Goal: Task Accomplishment & Management: Use online tool/utility

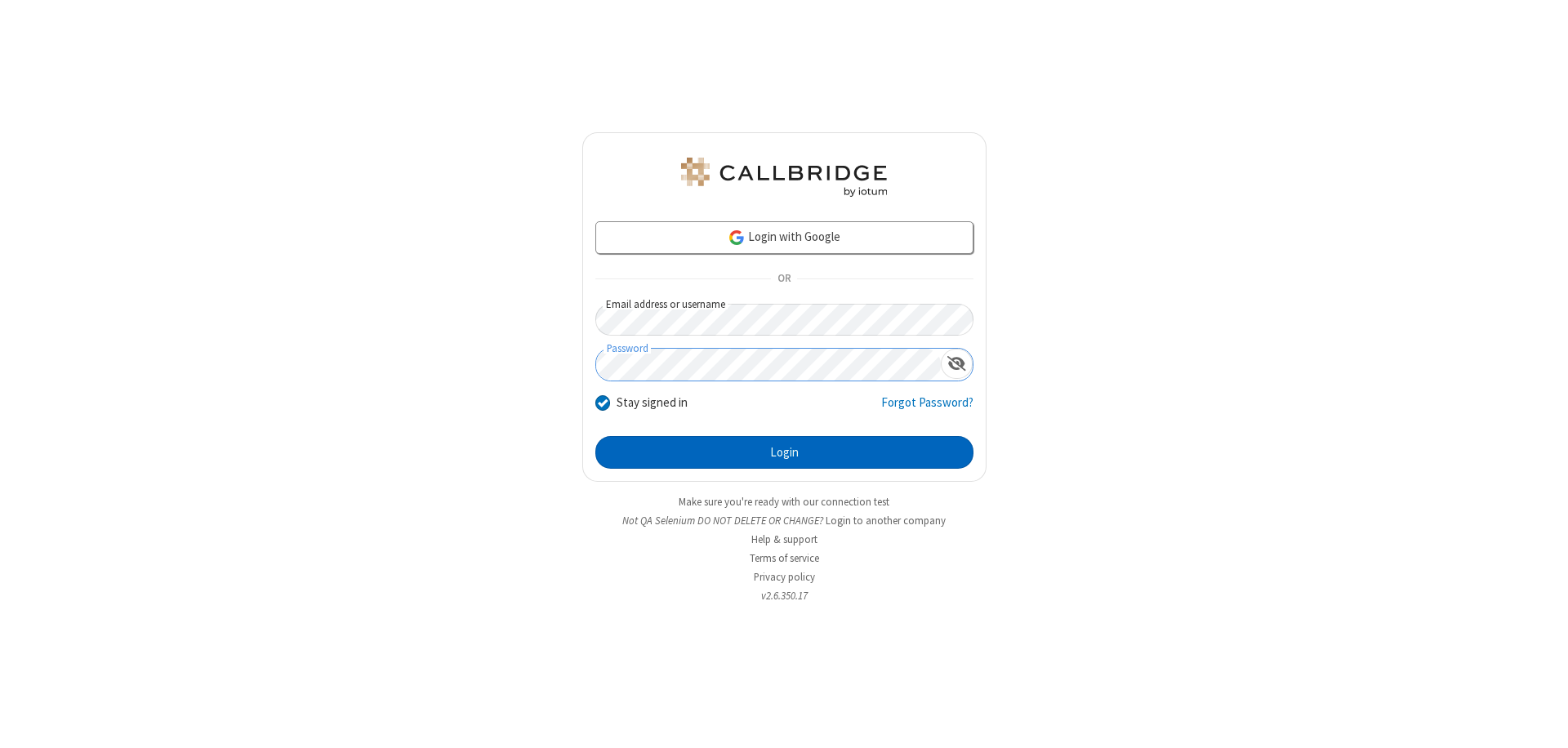
click at [784, 452] on button "Login" at bounding box center [784, 452] width 378 height 33
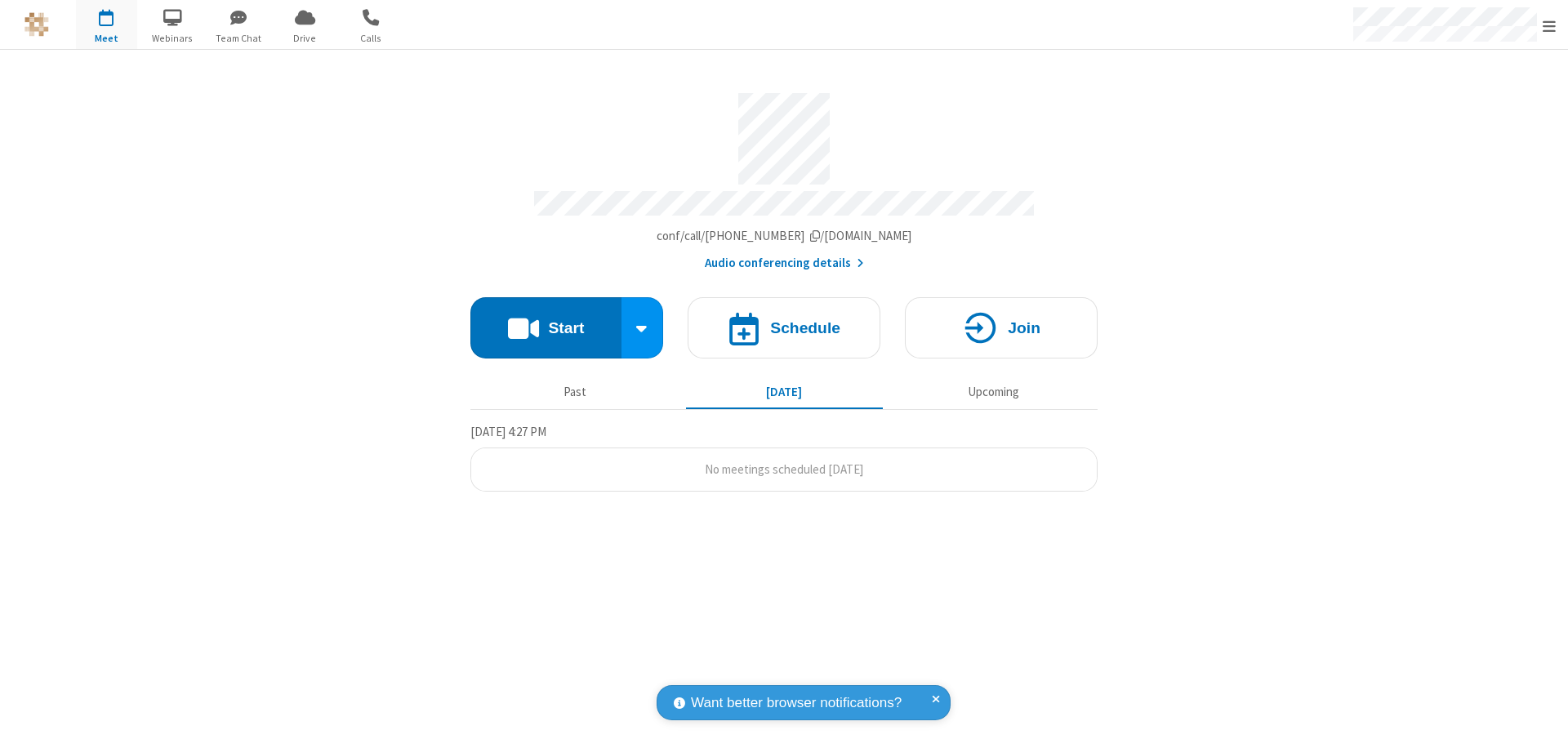
click at [546, 320] on button "Start" at bounding box center [546, 327] width 151 height 61
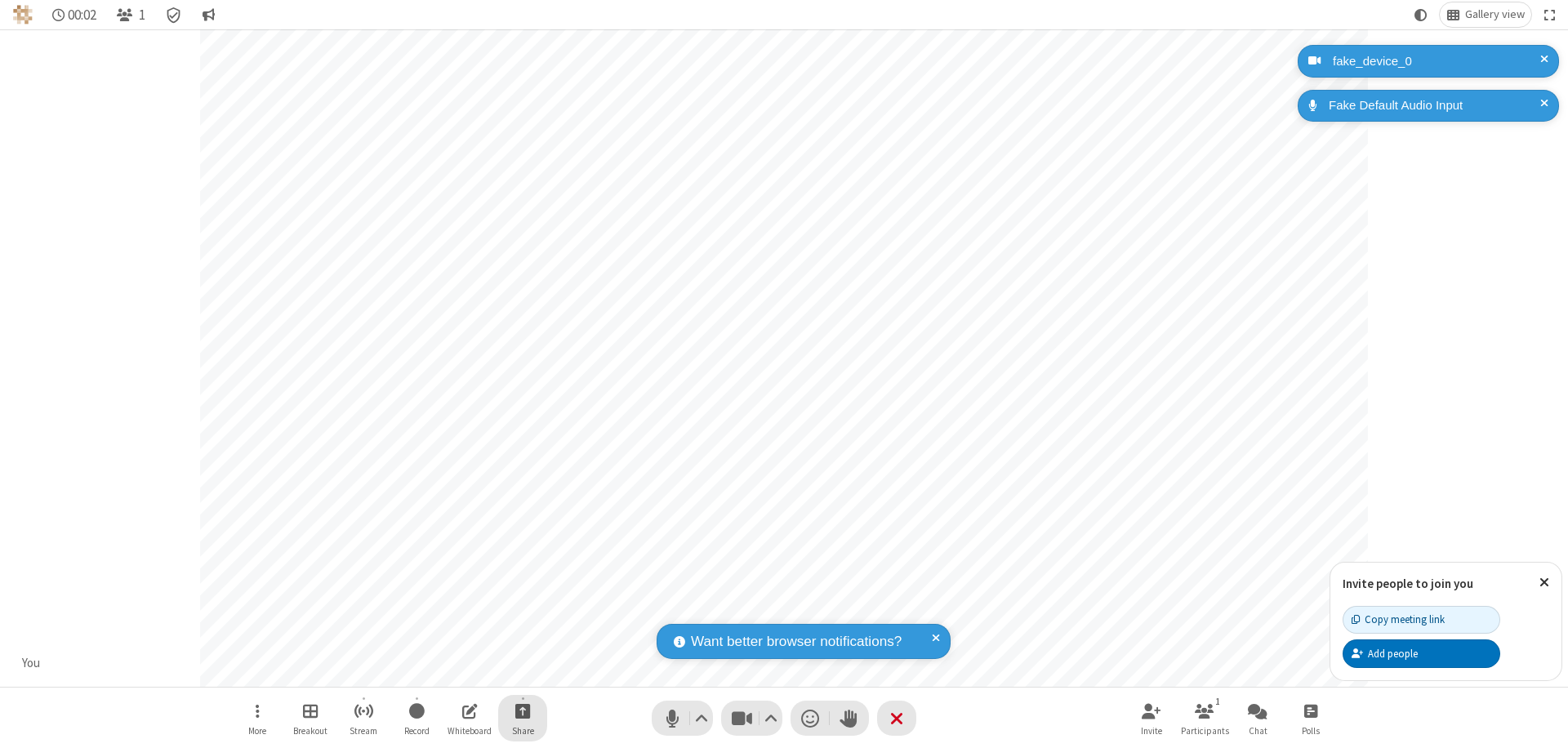
click at [523, 710] on span "Start sharing" at bounding box center [523, 711] width 15 height 21
click at [457, 672] on span "Share my screen" at bounding box center [457, 673] width 19 height 14
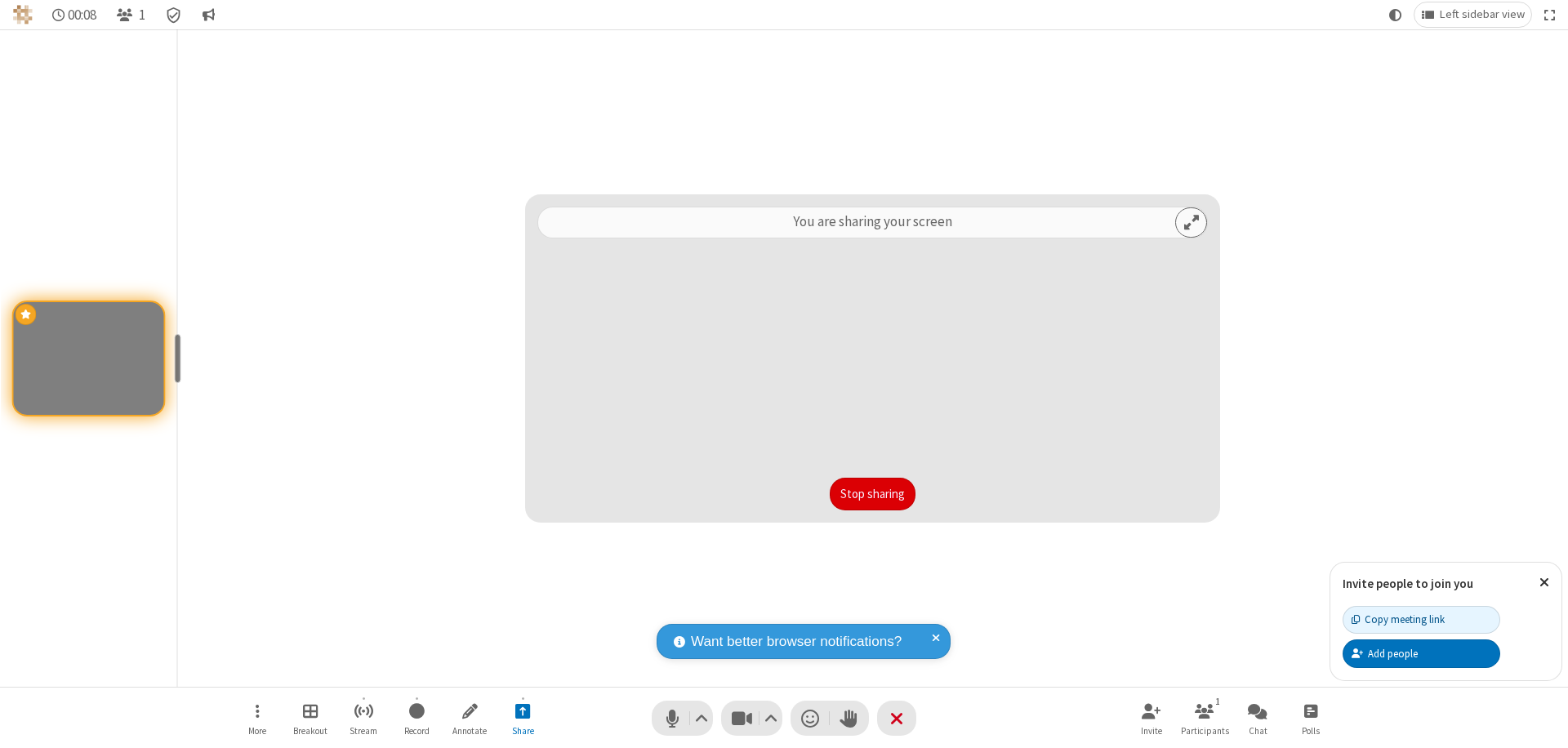
click at [872, 494] on button "Stop sharing" at bounding box center [872, 494] width 86 height 33
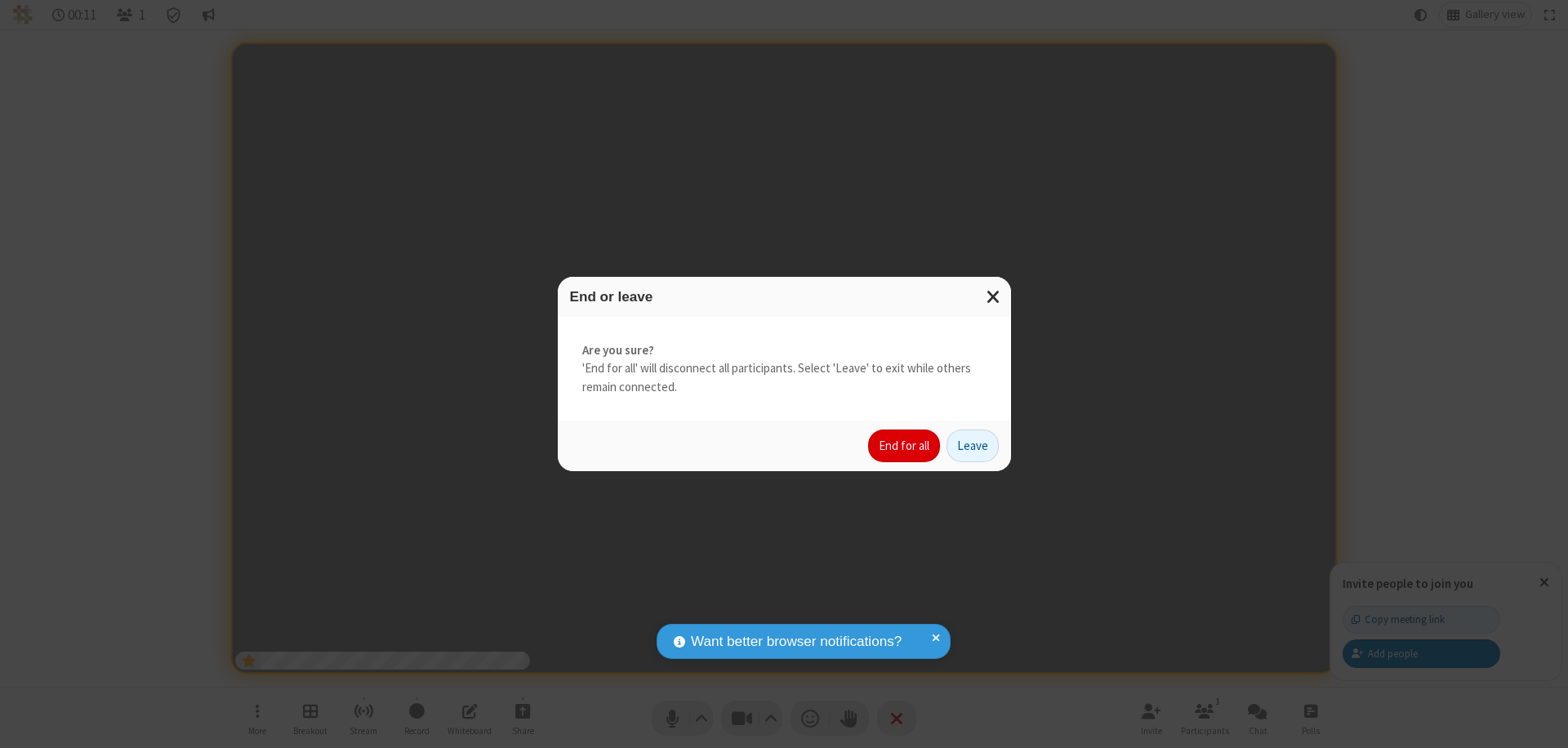
click at [905, 446] on button "End for all" at bounding box center [904, 446] width 72 height 33
